Goal: Task Accomplishment & Management: Manage account settings

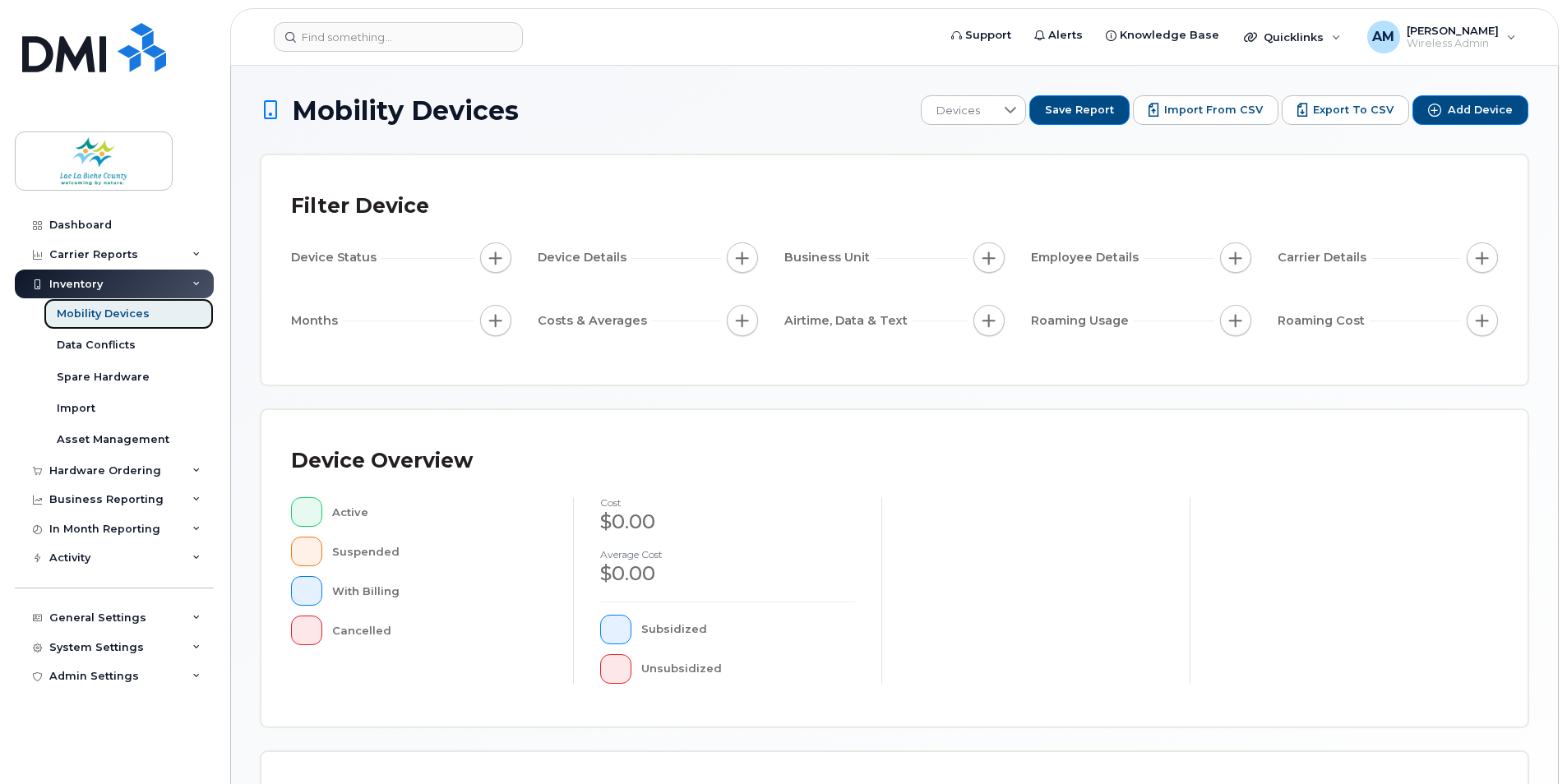
click at [118, 320] on div "Mobility Devices" at bounding box center [103, 314] width 92 height 15
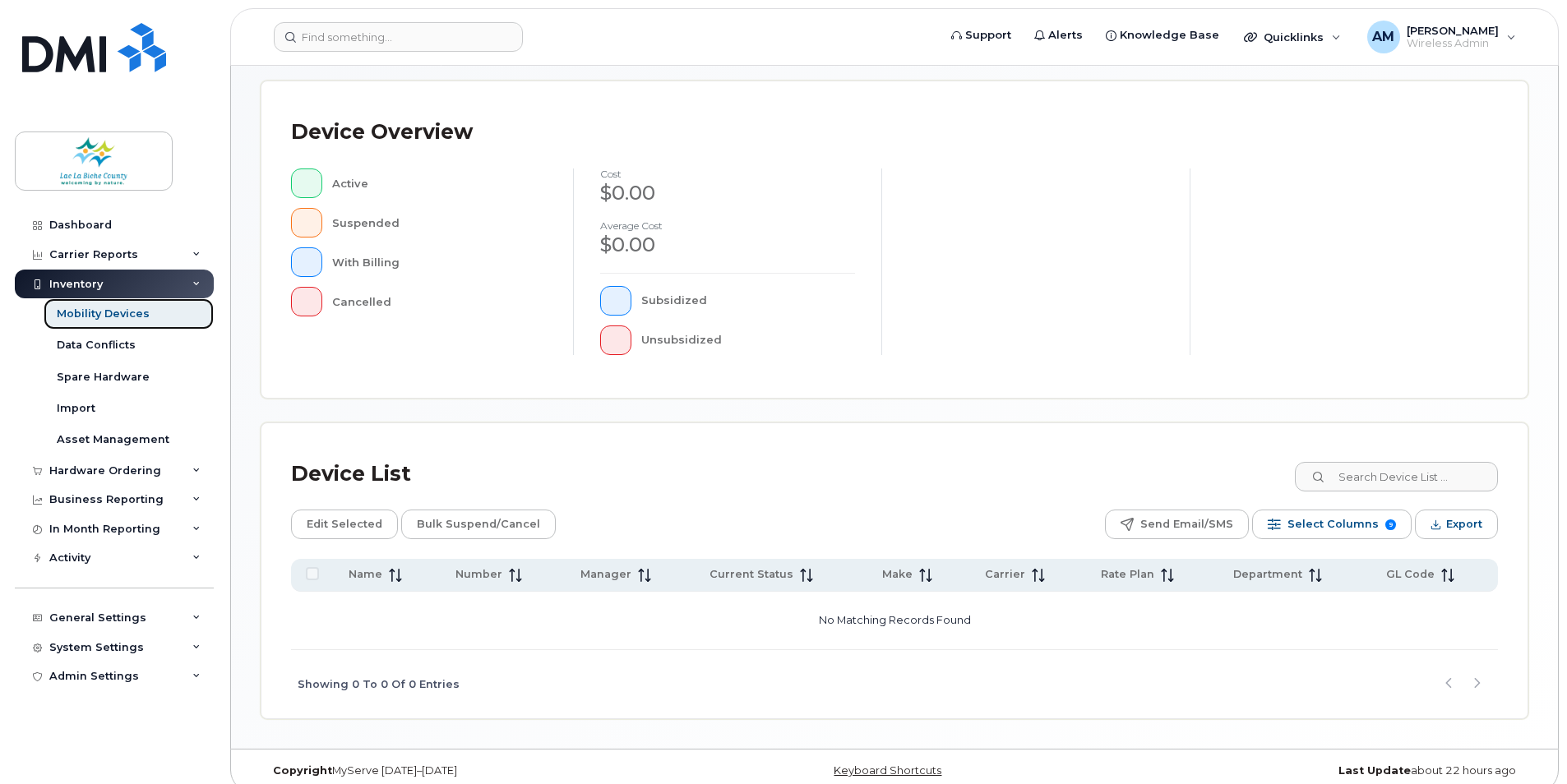
scroll to position [346, 0]
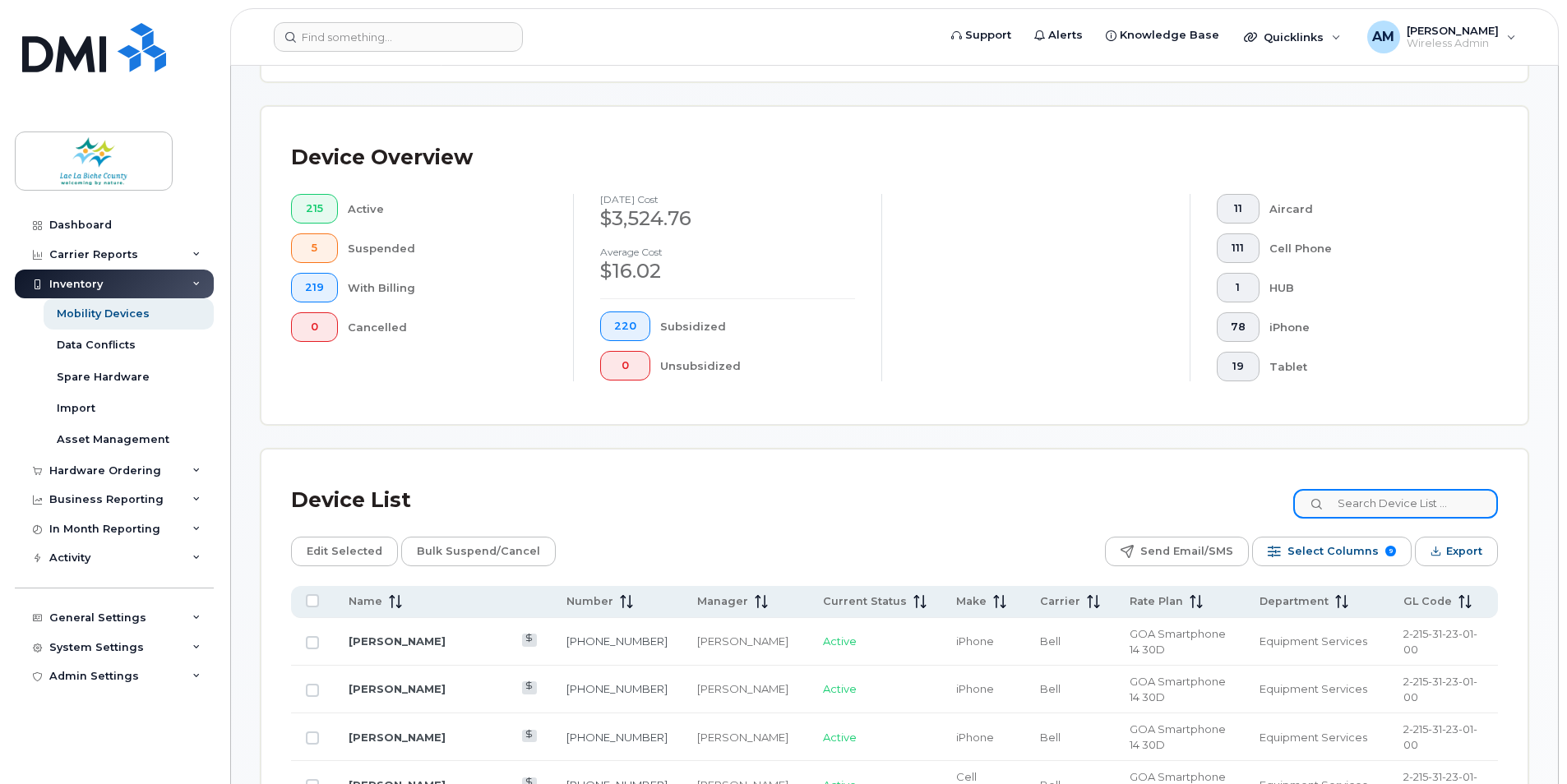
click at [1381, 512] on input at bounding box center [1396, 503] width 205 height 29
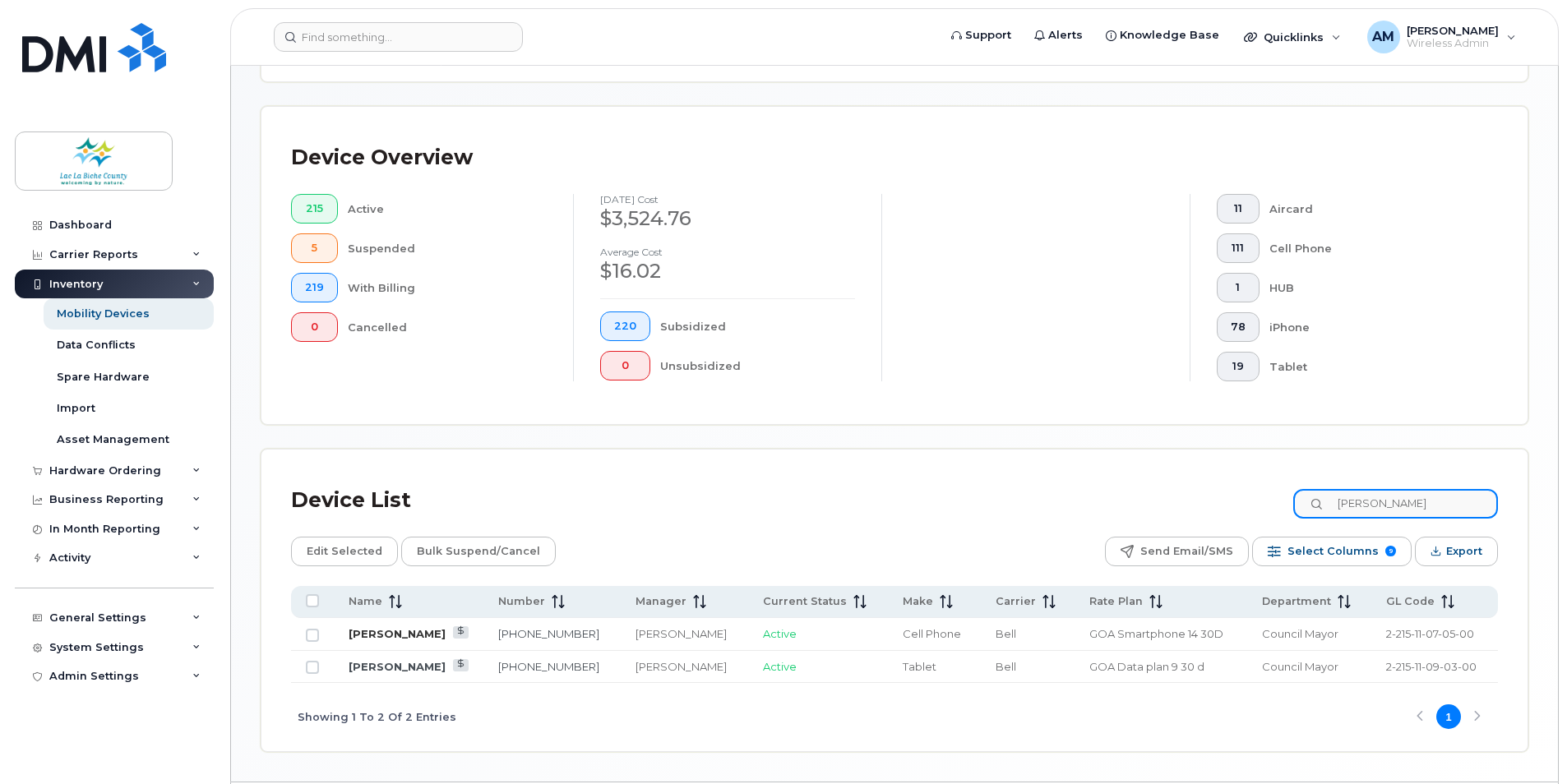
type input "paul"
click at [381, 633] on link "[PERSON_NAME]" at bounding box center [397, 634] width 97 height 13
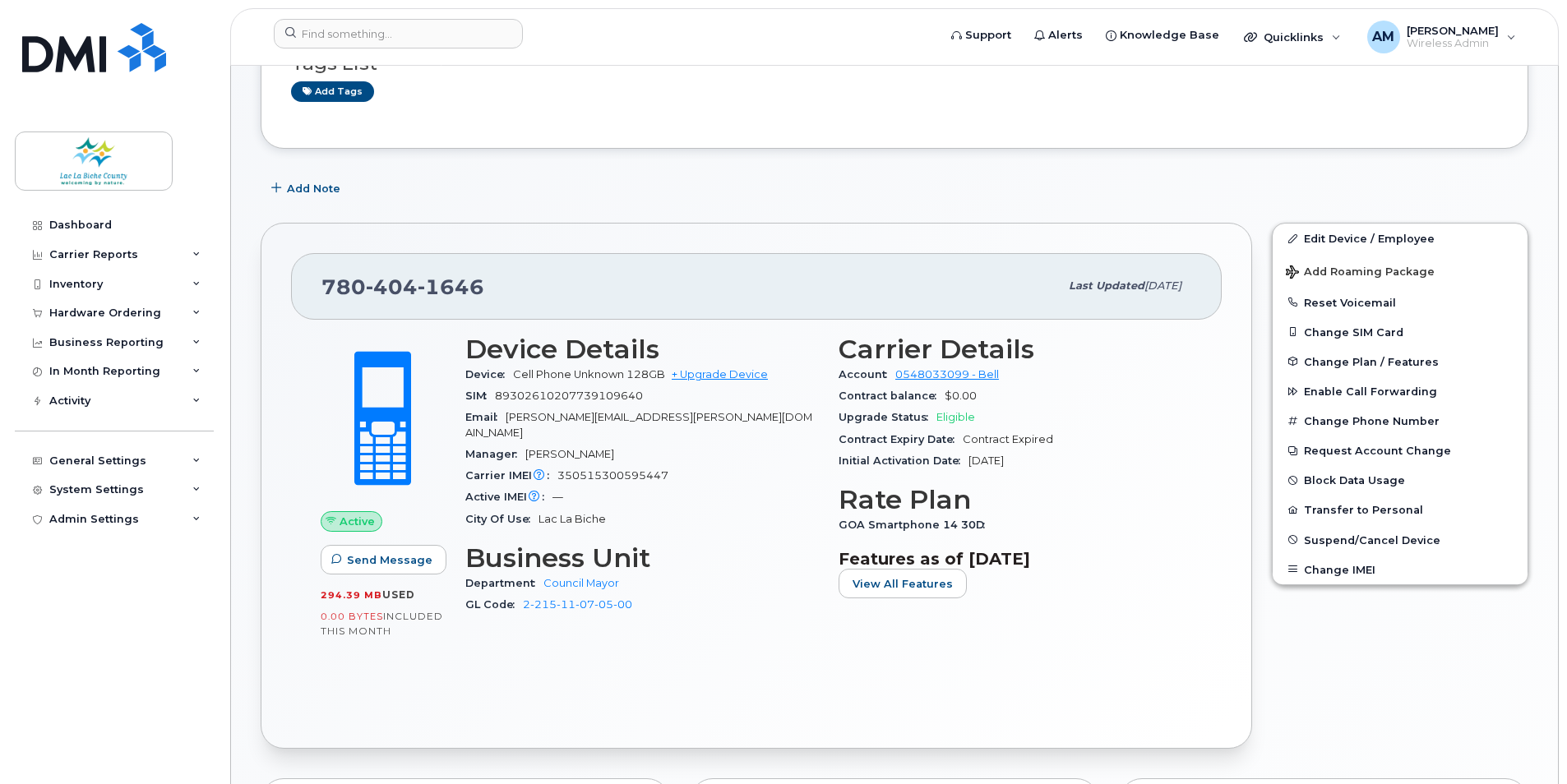
scroll to position [149, 0]
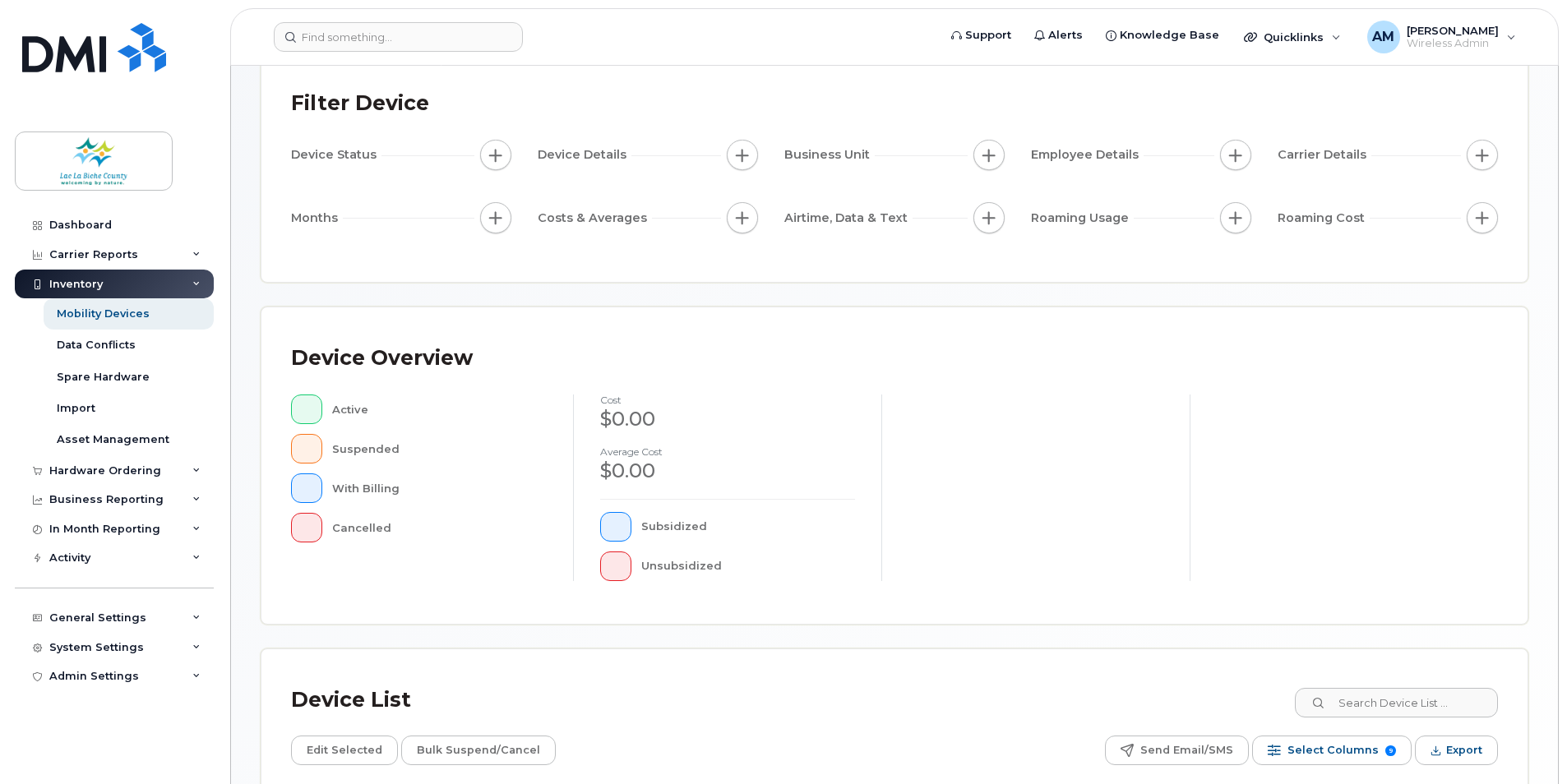
scroll to position [246, 0]
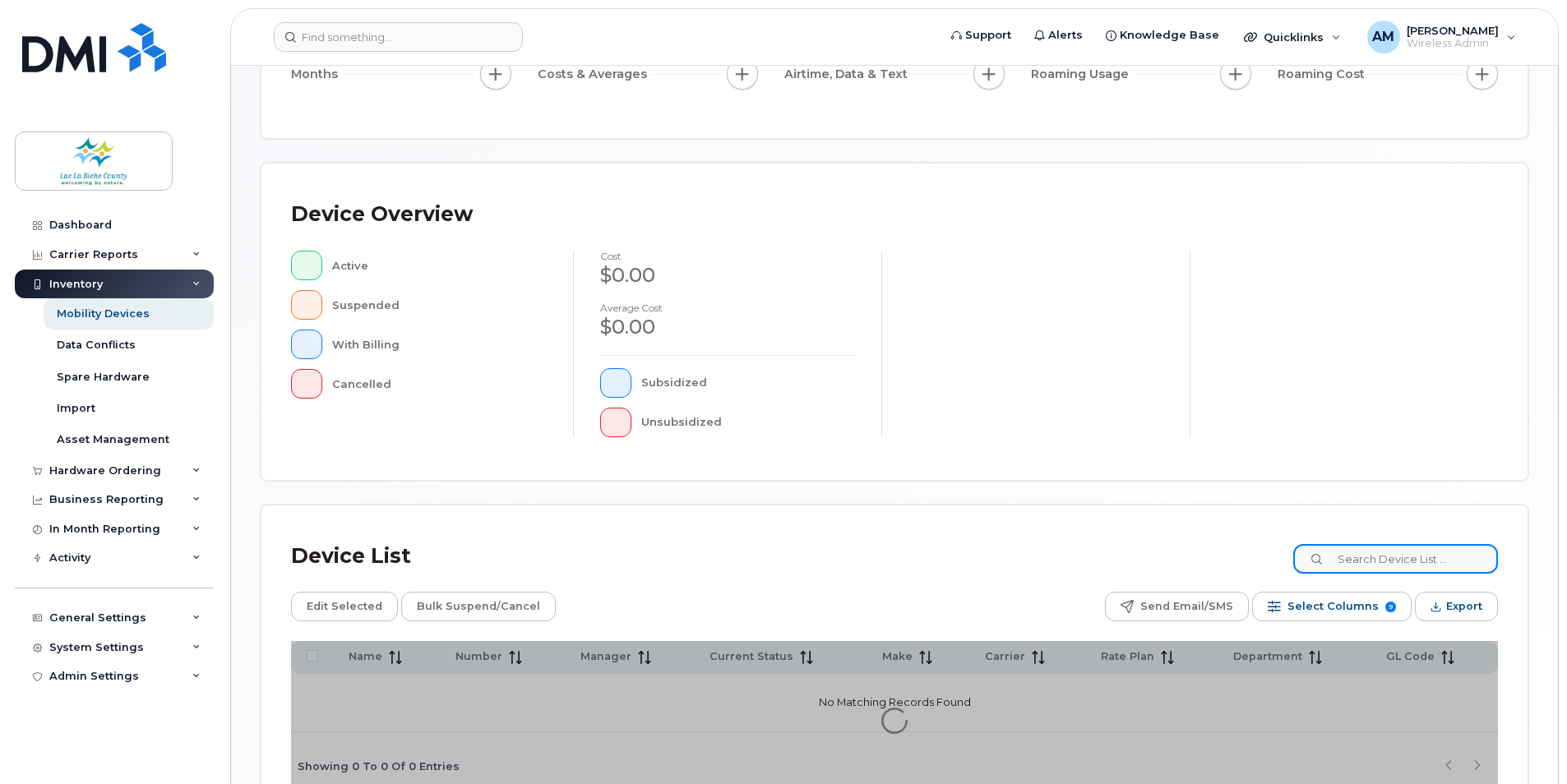
click at [1392, 564] on input at bounding box center [1396, 558] width 205 height 29
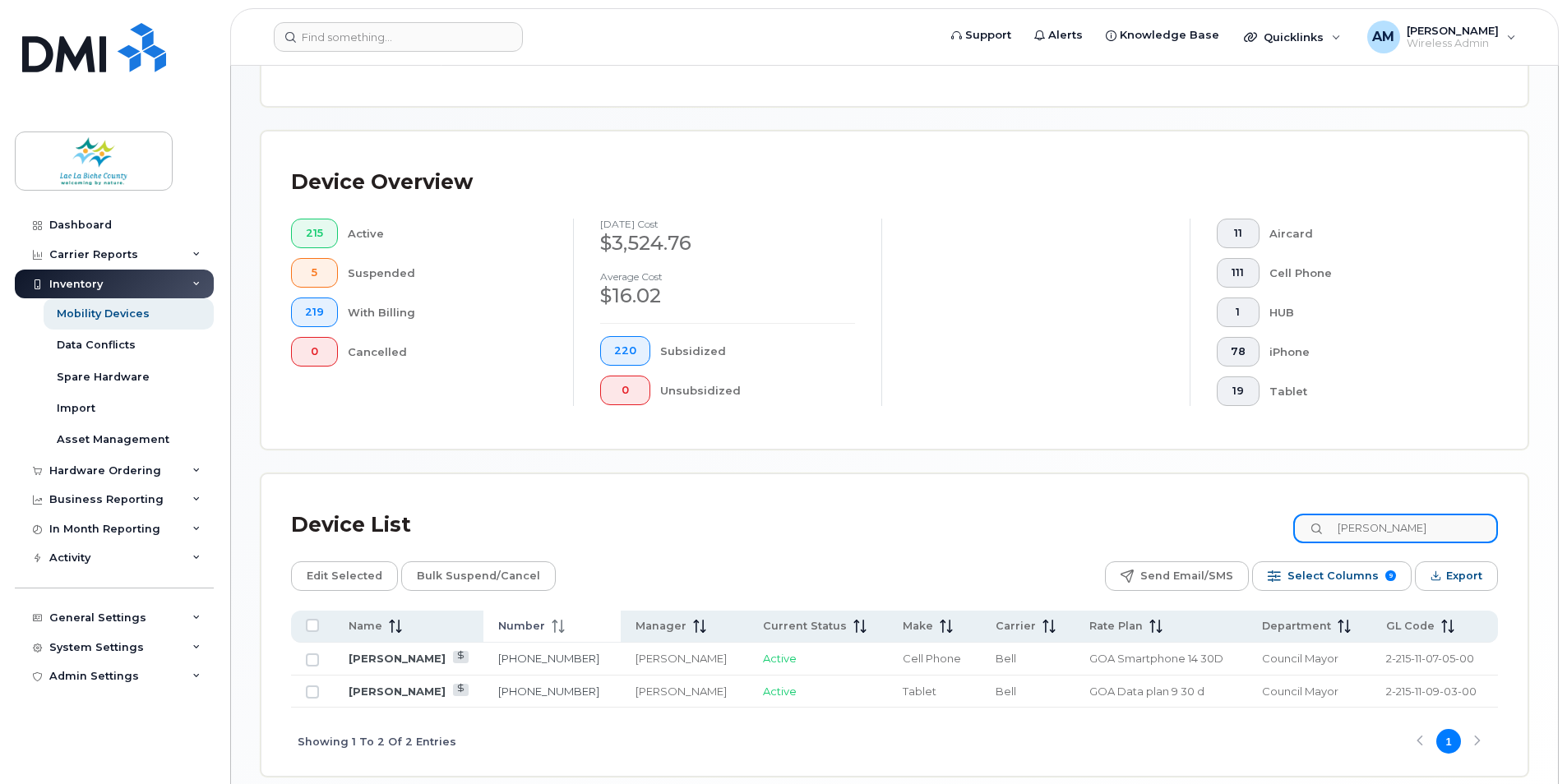
scroll to position [396, 0]
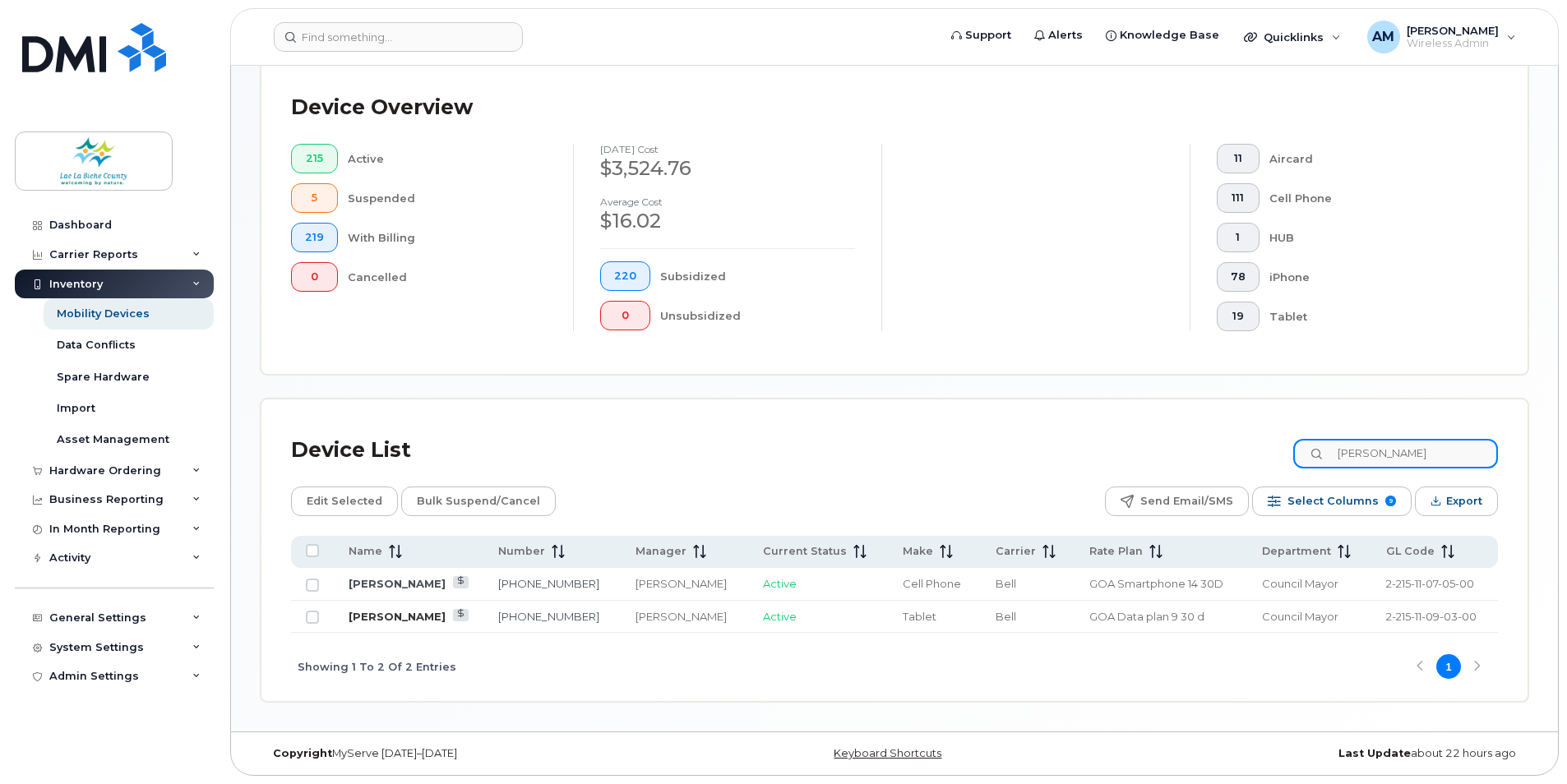
type input "[PERSON_NAME]"
click at [395, 613] on link "[PERSON_NAME]" at bounding box center [397, 616] width 97 height 13
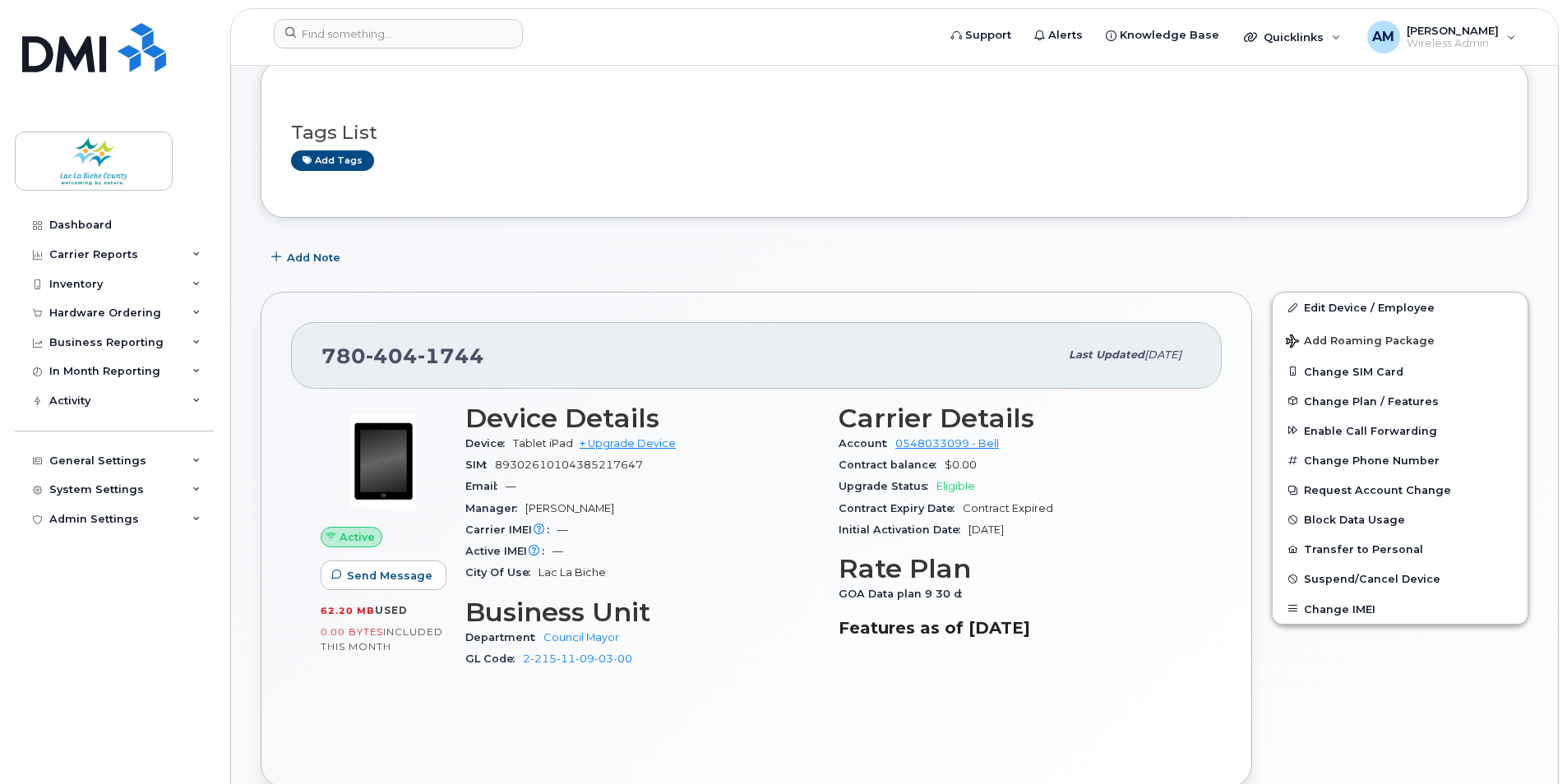
scroll to position [164, 0]
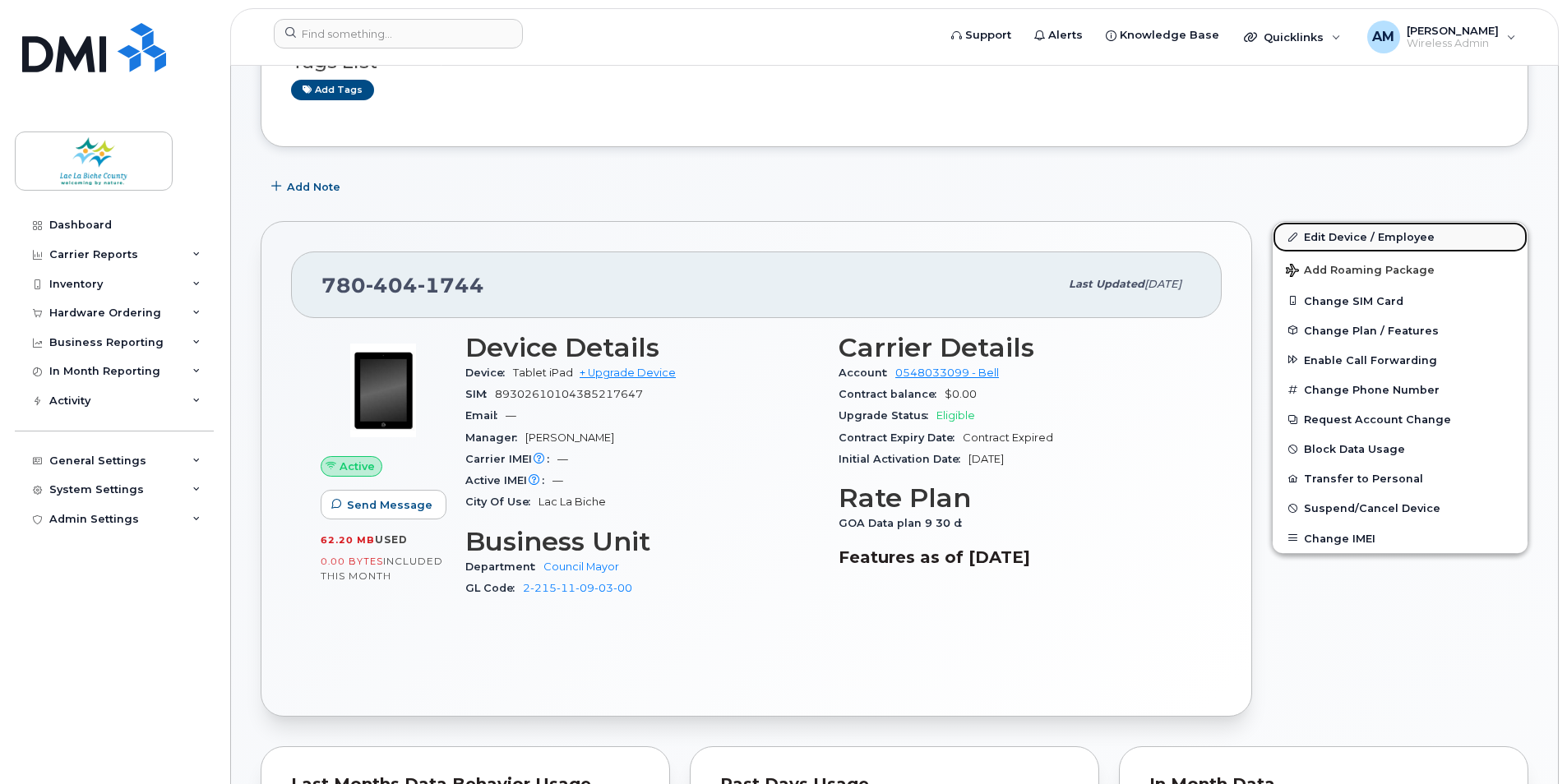
click at [1340, 234] on link "Edit Device / Employee" at bounding box center [1400, 236] width 255 height 29
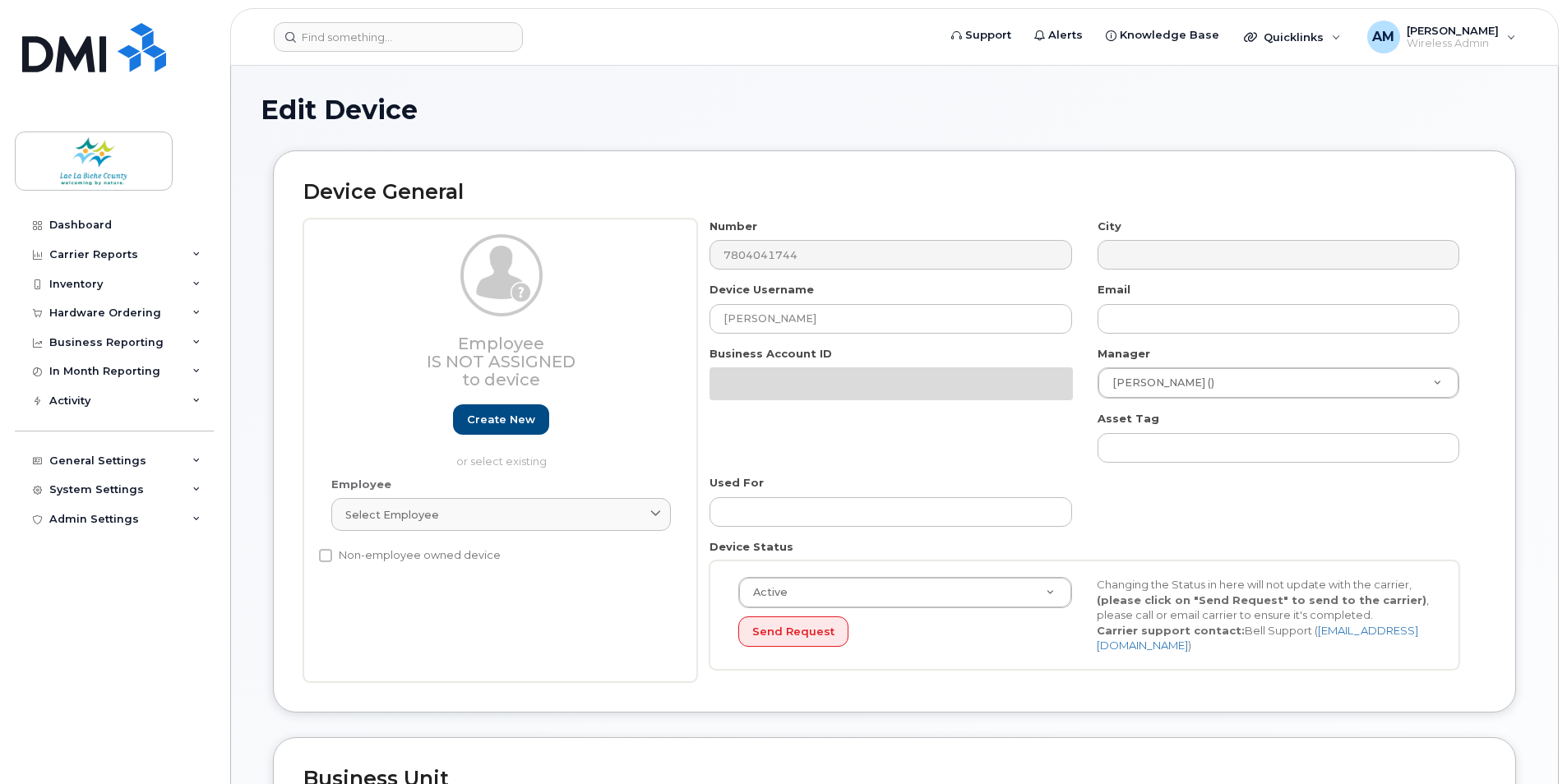
select select "10876578"
select select "10876613"
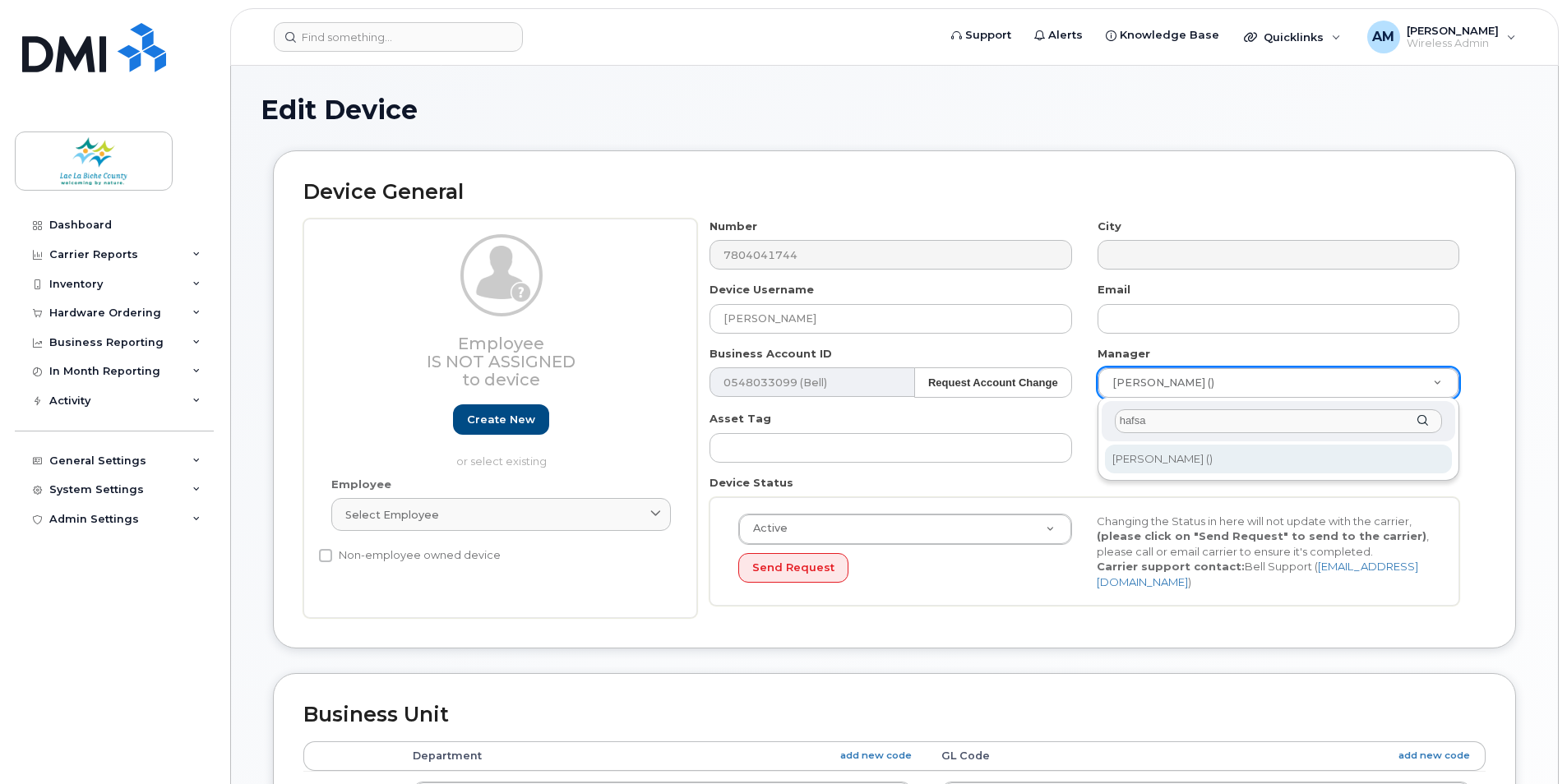
type input "hafsa"
type input "2343654"
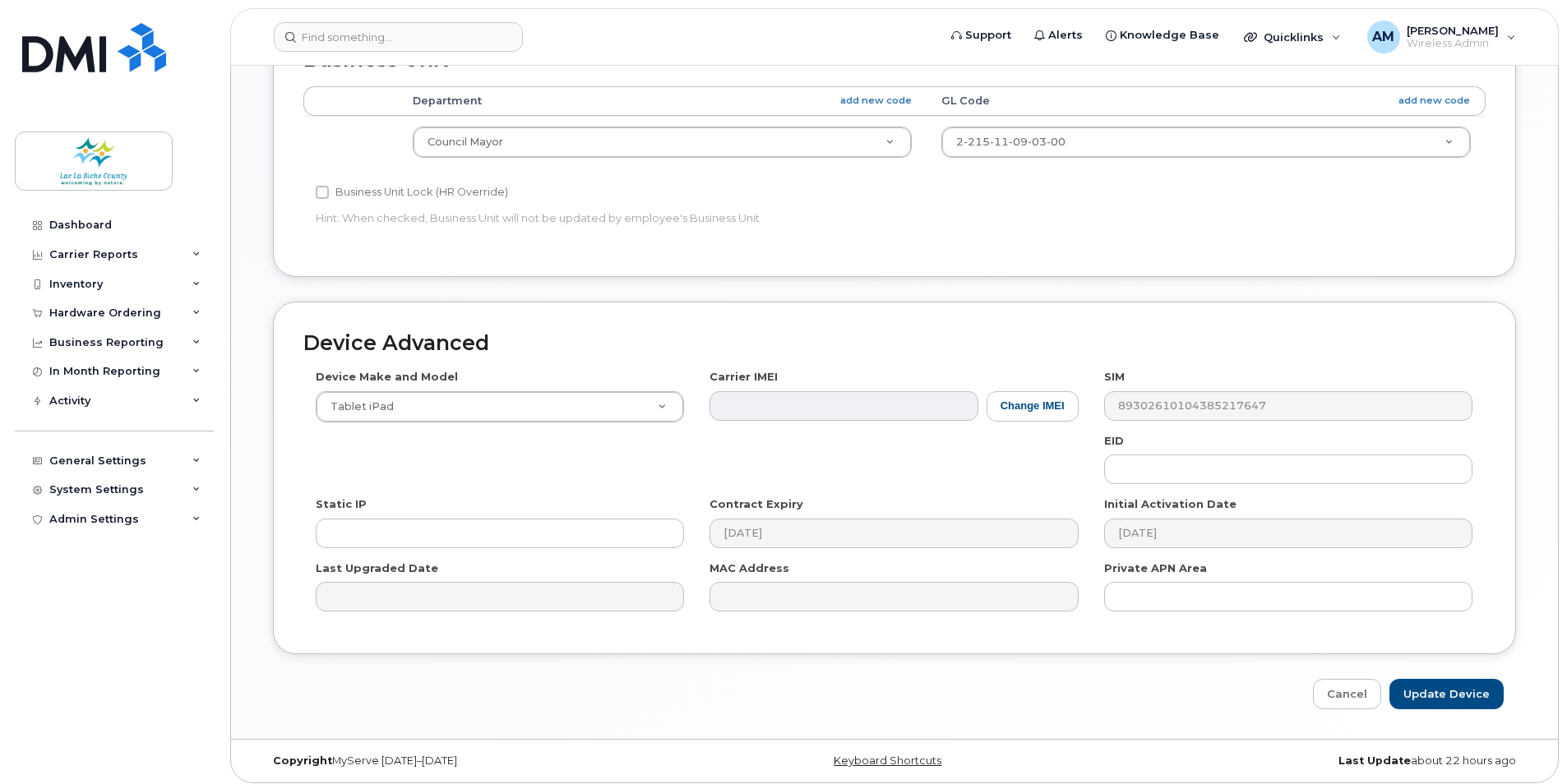
scroll to position [662, 0]
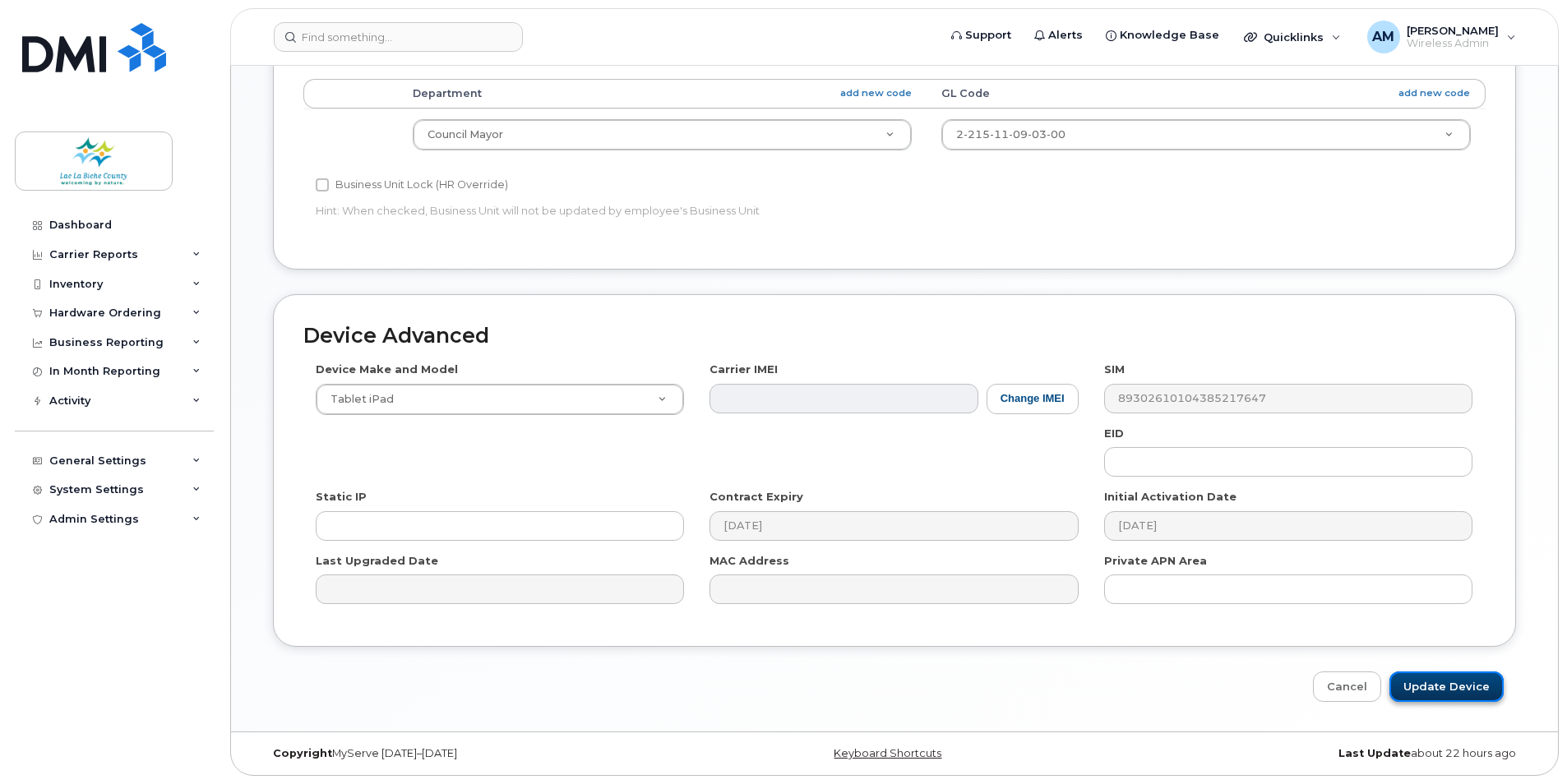
click at [1444, 694] on input "Update Device" at bounding box center [1447, 686] width 115 height 30
type input "Saving..."
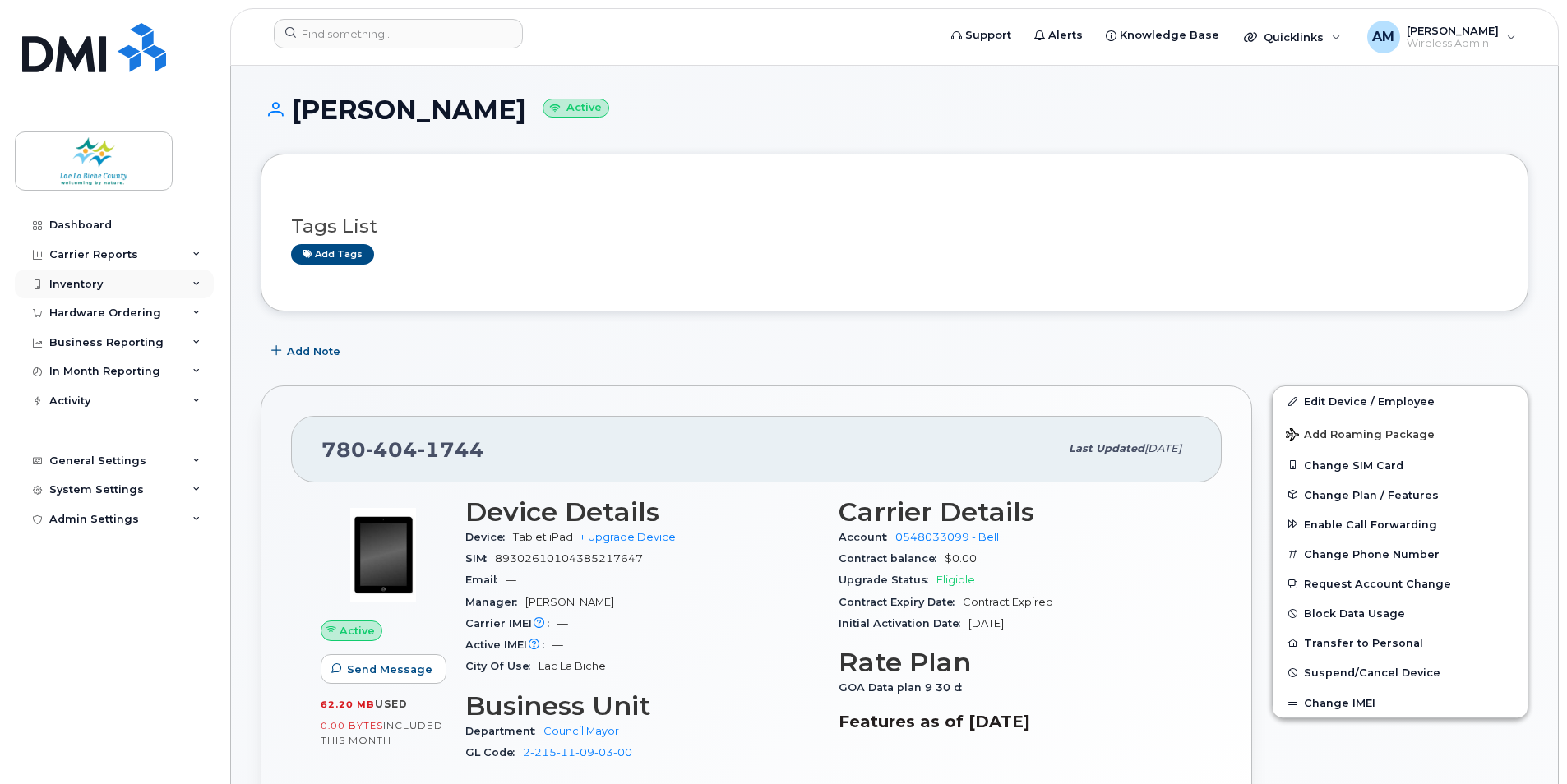
click at [138, 289] on div "Inventory" at bounding box center [115, 284] width 199 height 29
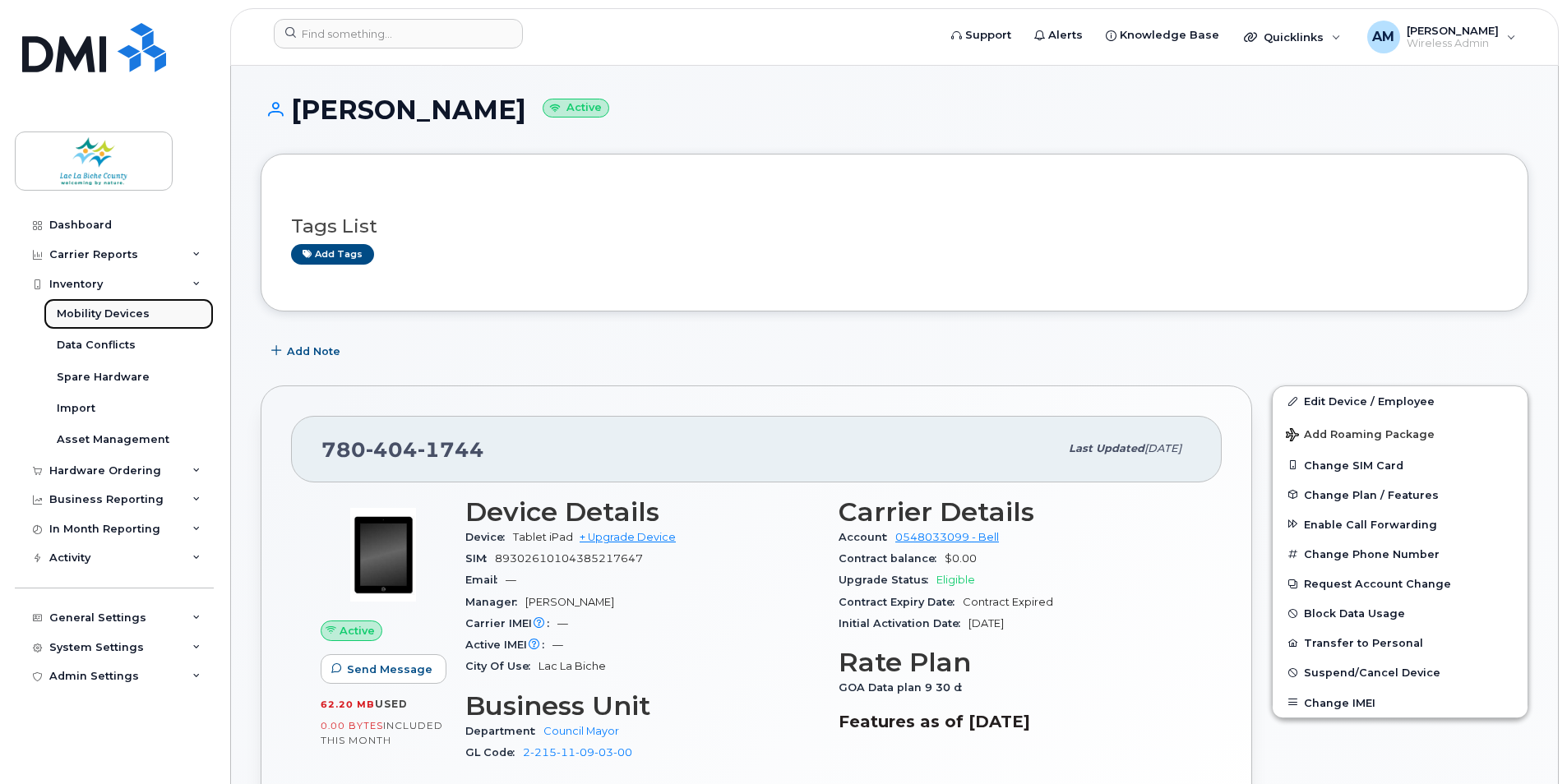
click at [111, 317] on div "Mobility Devices" at bounding box center [103, 314] width 92 height 15
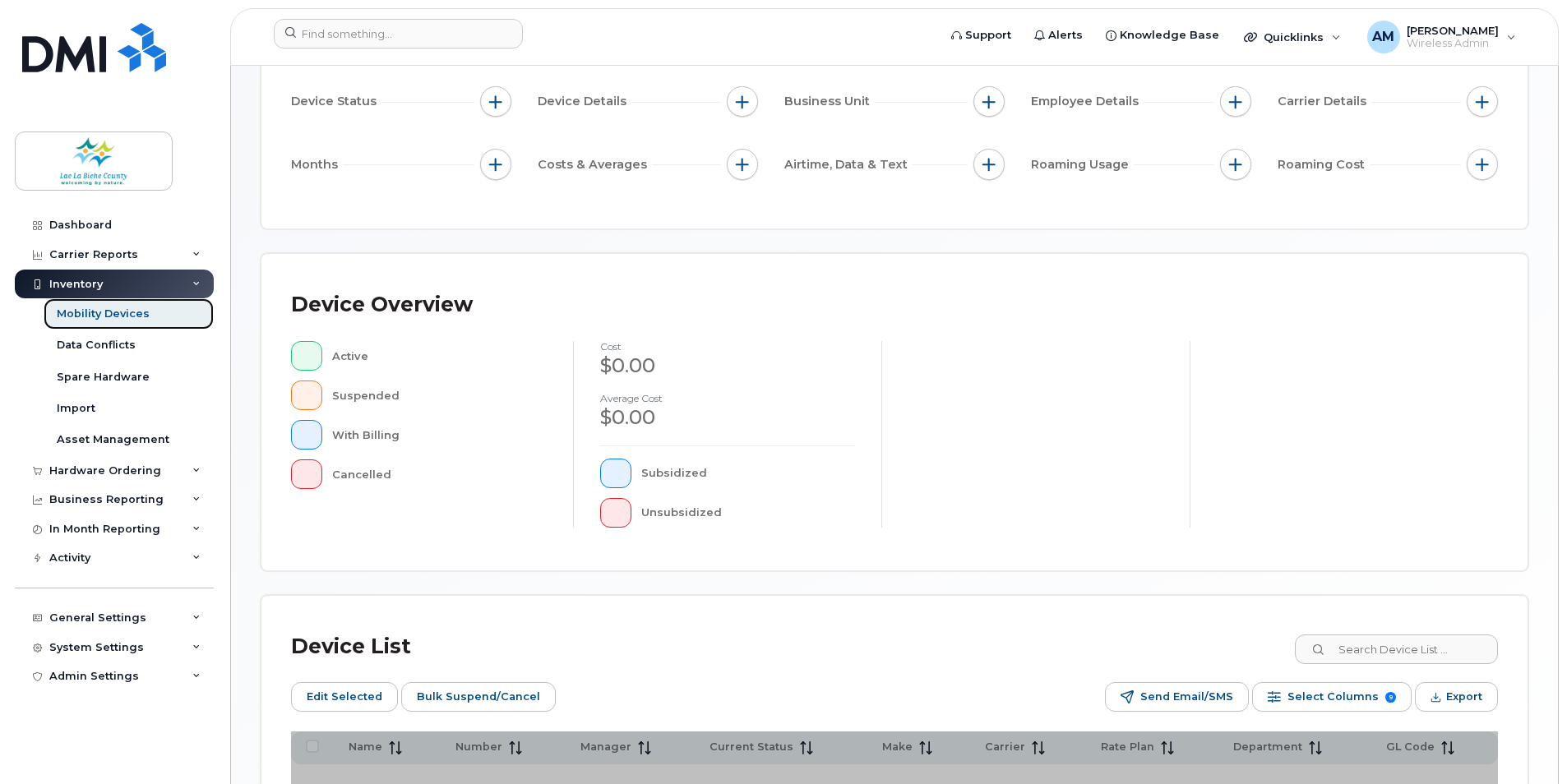
scroll to position [329, 0]
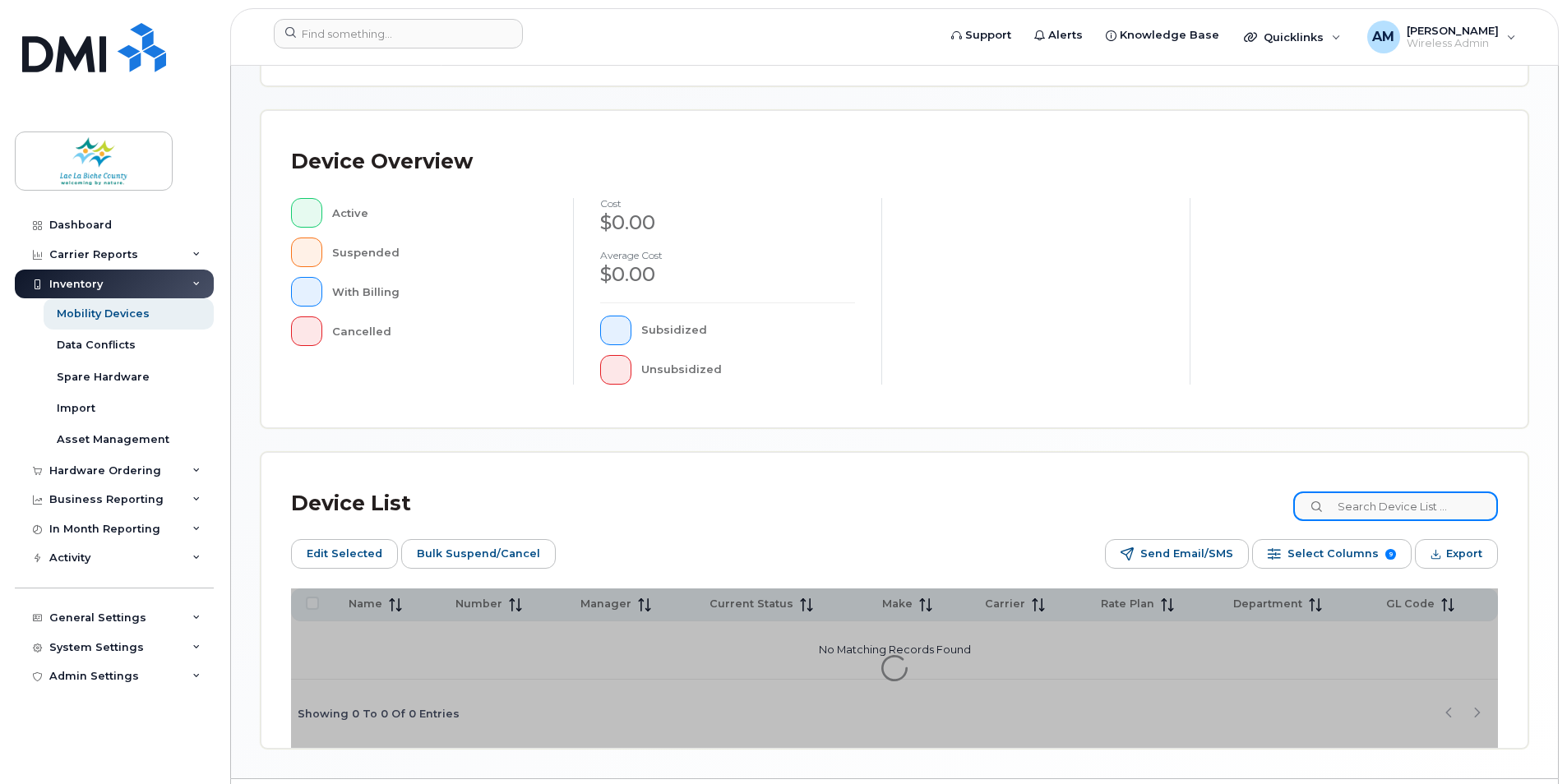
click at [1414, 506] on input at bounding box center [1396, 506] width 205 height 29
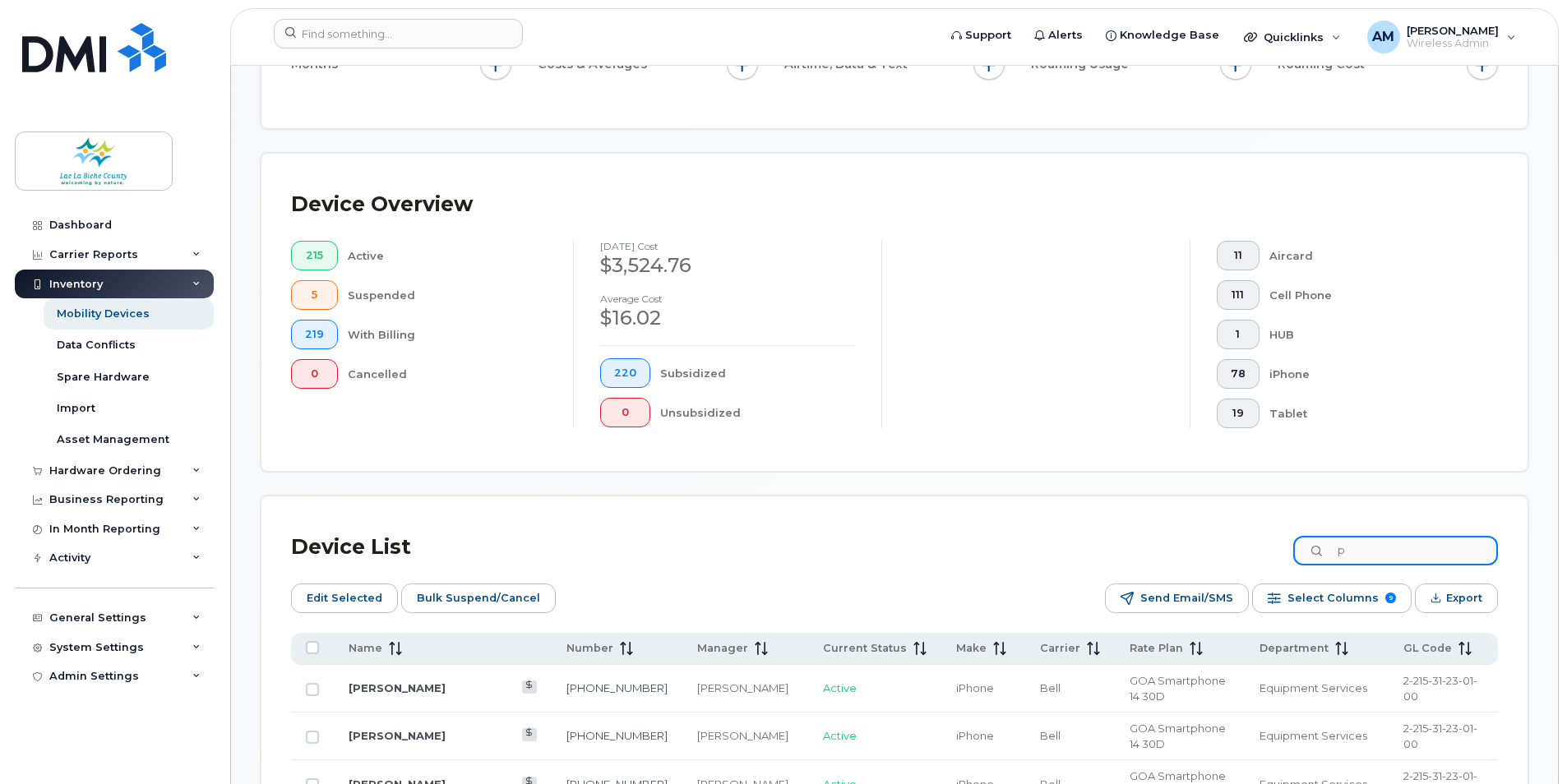
scroll to position [372, 0]
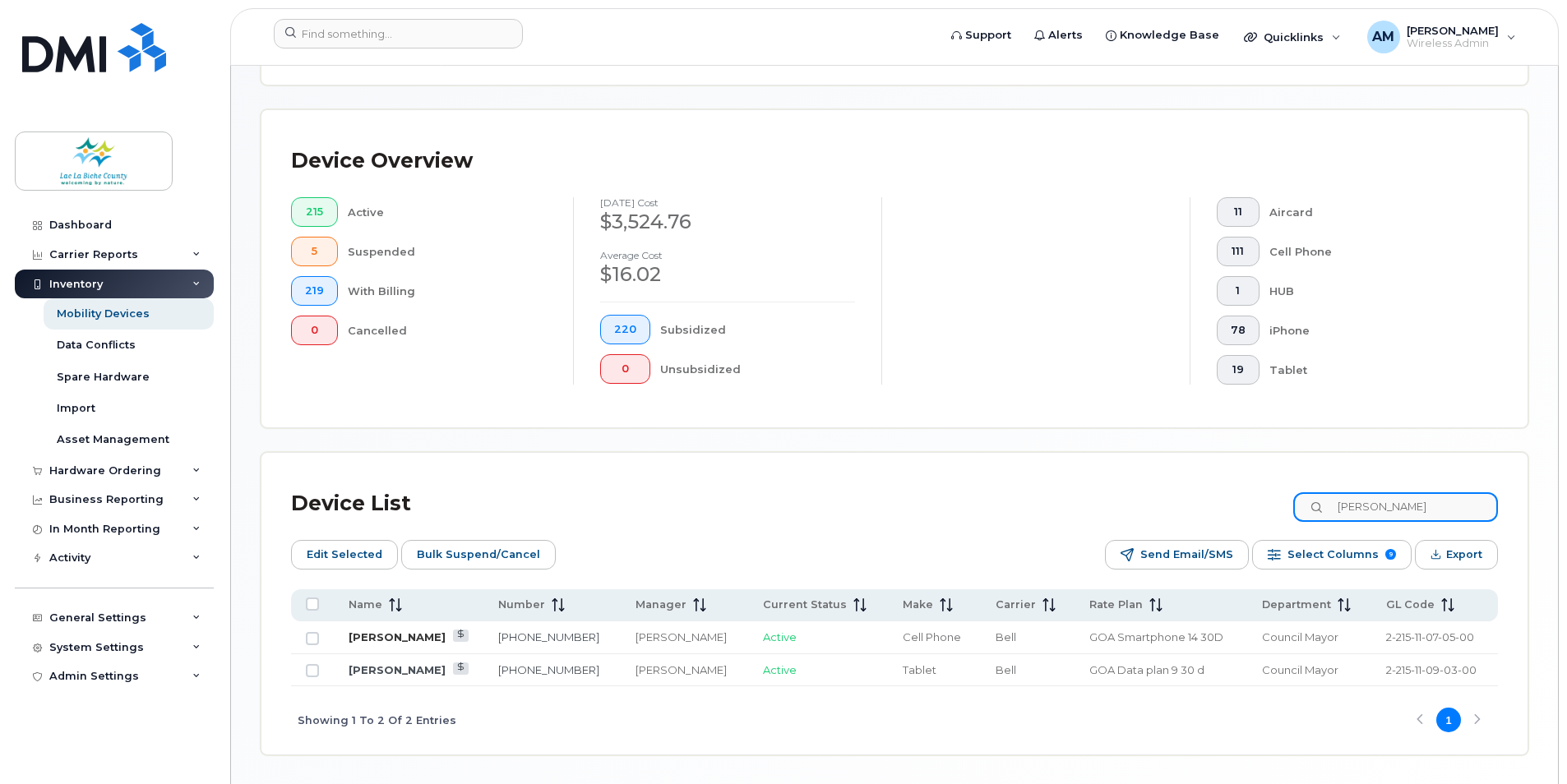
type input "paul"
click at [392, 636] on link "[PERSON_NAME]" at bounding box center [397, 636] width 97 height 13
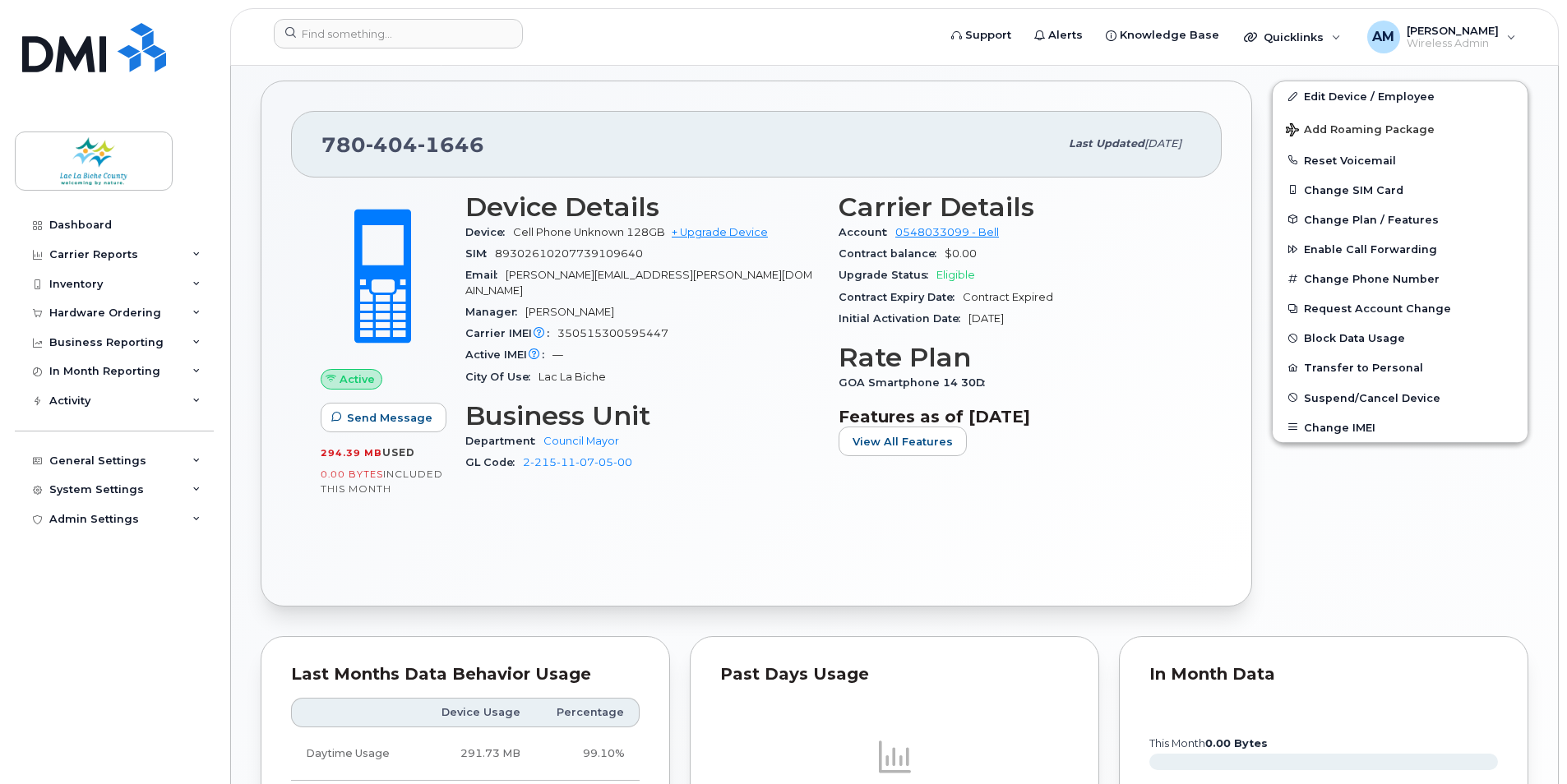
scroll to position [171, 0]
